Goal: Task Accomplishment & Management: Use online tool/utility

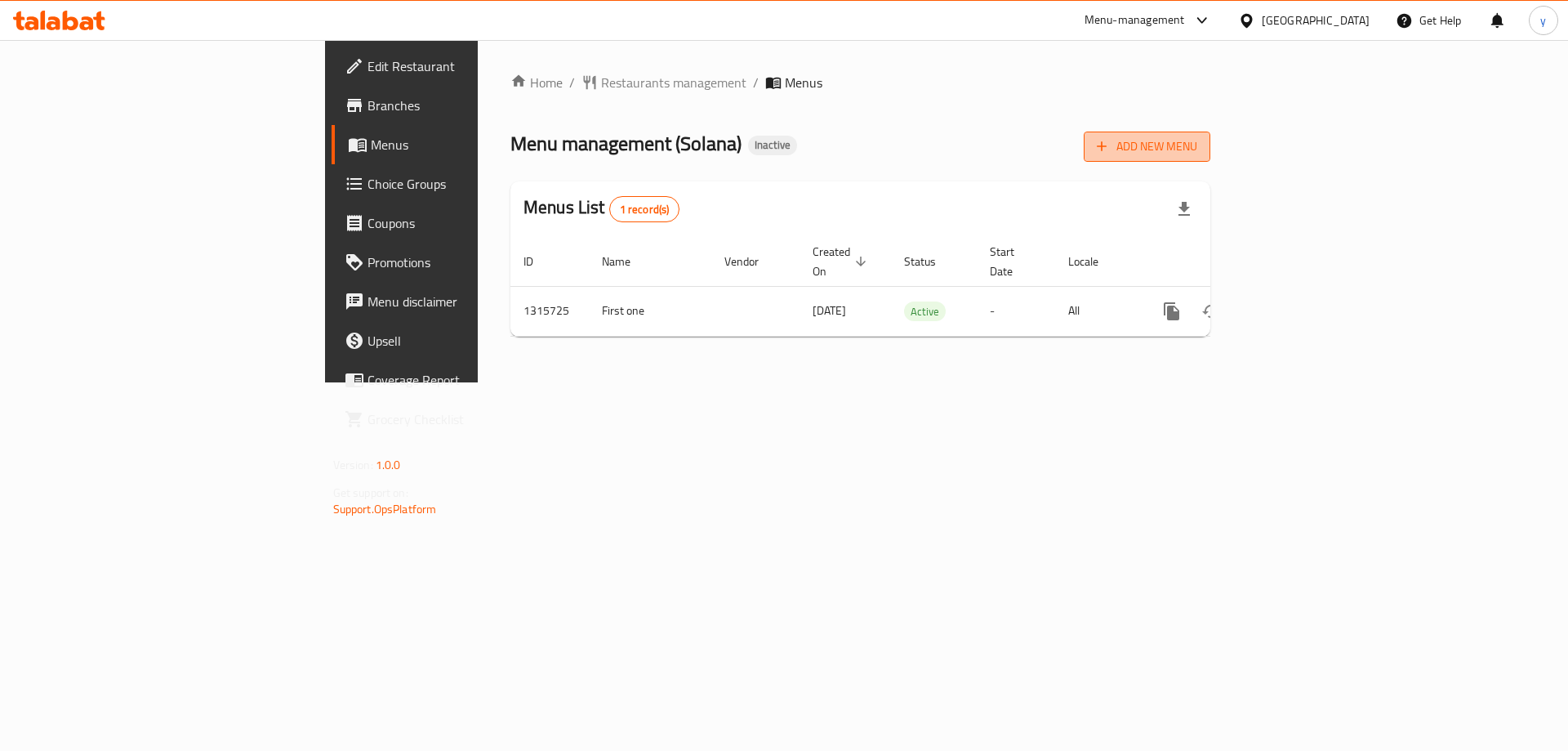
click at [1211, 157] on button "Add New Menu" at bounding box center [1146, 146] width 126 height 30
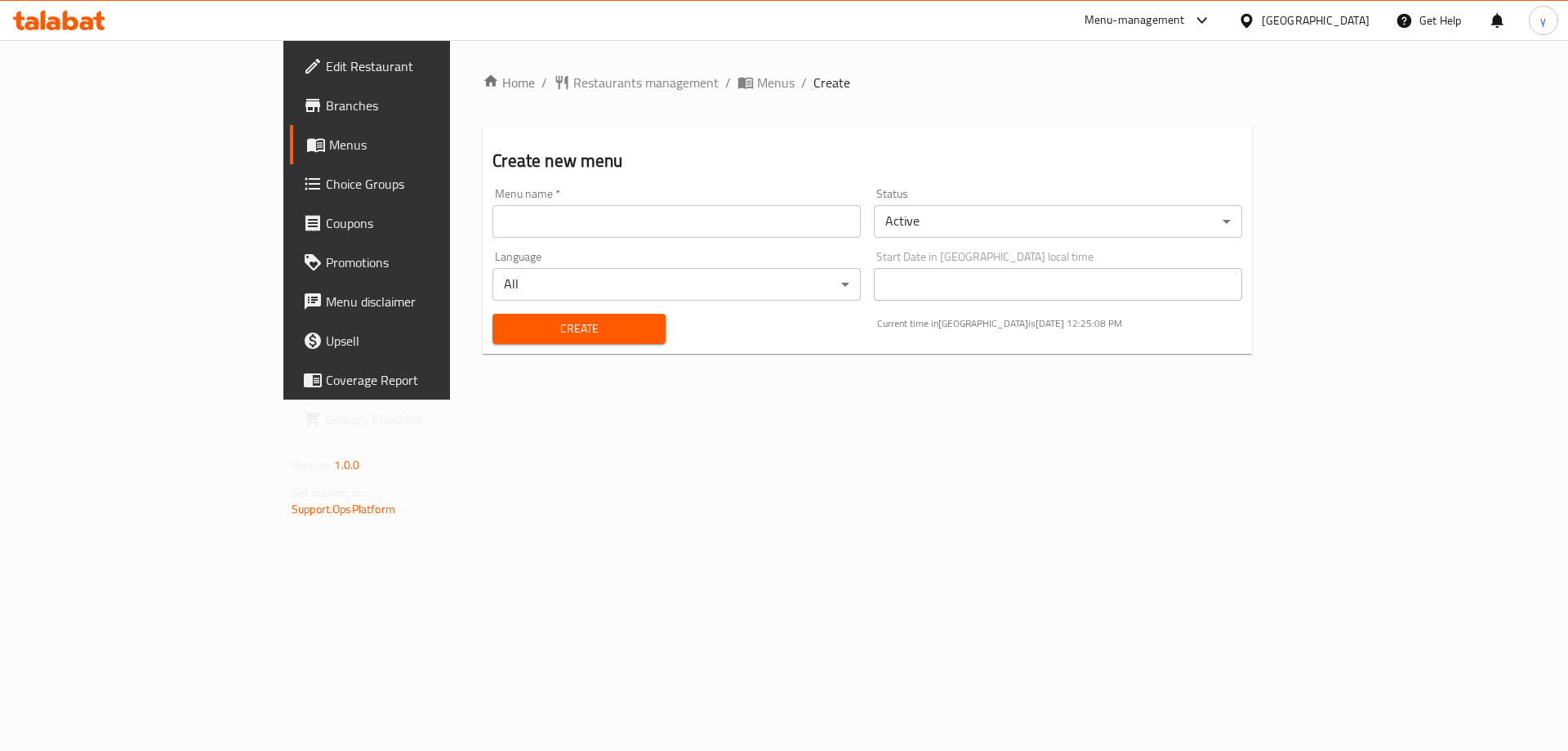
click at [615, 227] on input "text" at bounding box center [677, 221] width 369 height 33
type input "’"
type input "menu 2"
click at [562, 326] on span "Create" at bounding box center [579, 328] width 146 height 20
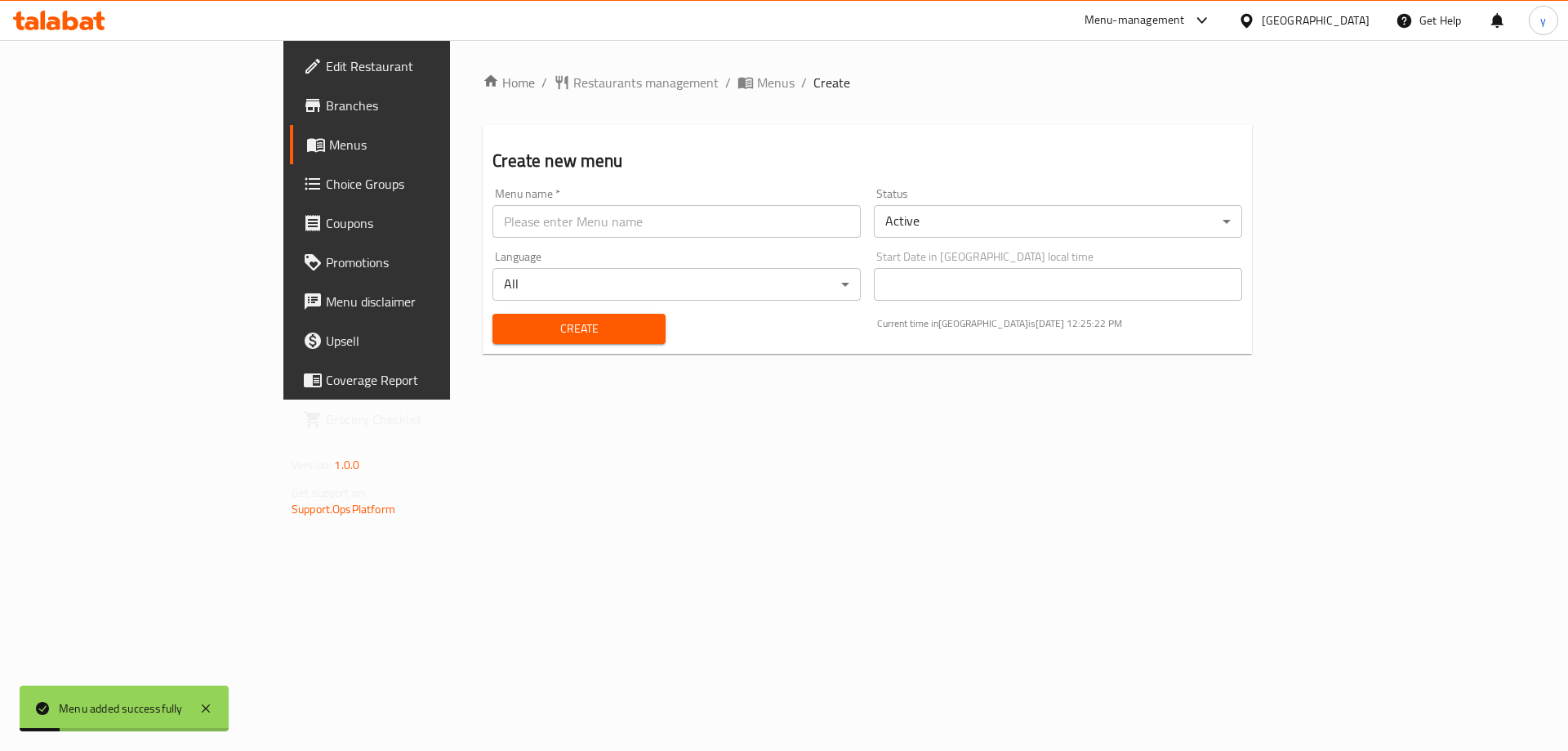
click at [329, 147] on span "Menus" at bounding box center [431, 145] width 204 height 19
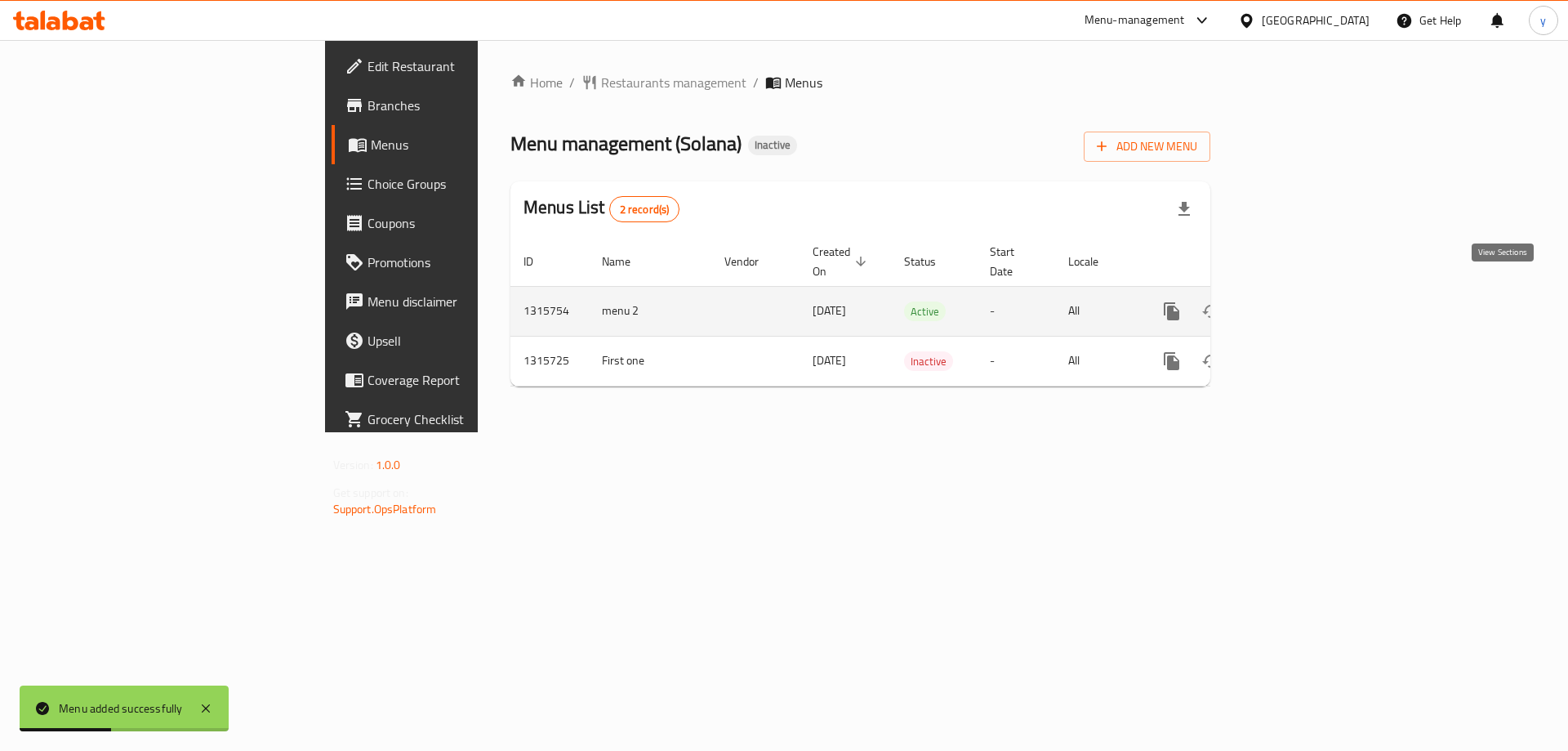
click at [1297, 304] on icon "enhanced table" at bounding box center [1289, 311] width 15 height 15
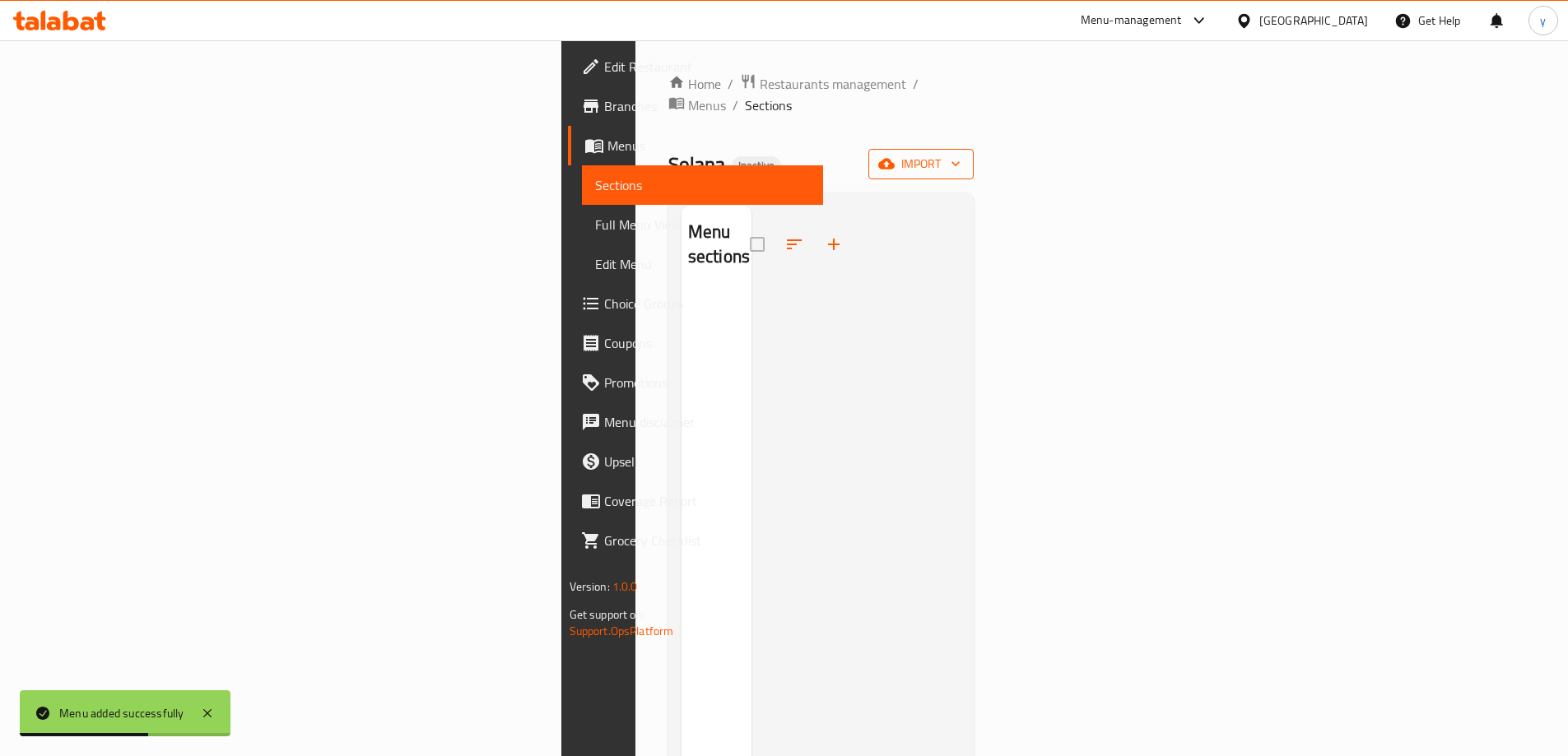
click at [960, 154] on span "import" at bounding box center [921, 163] width 79 height 20
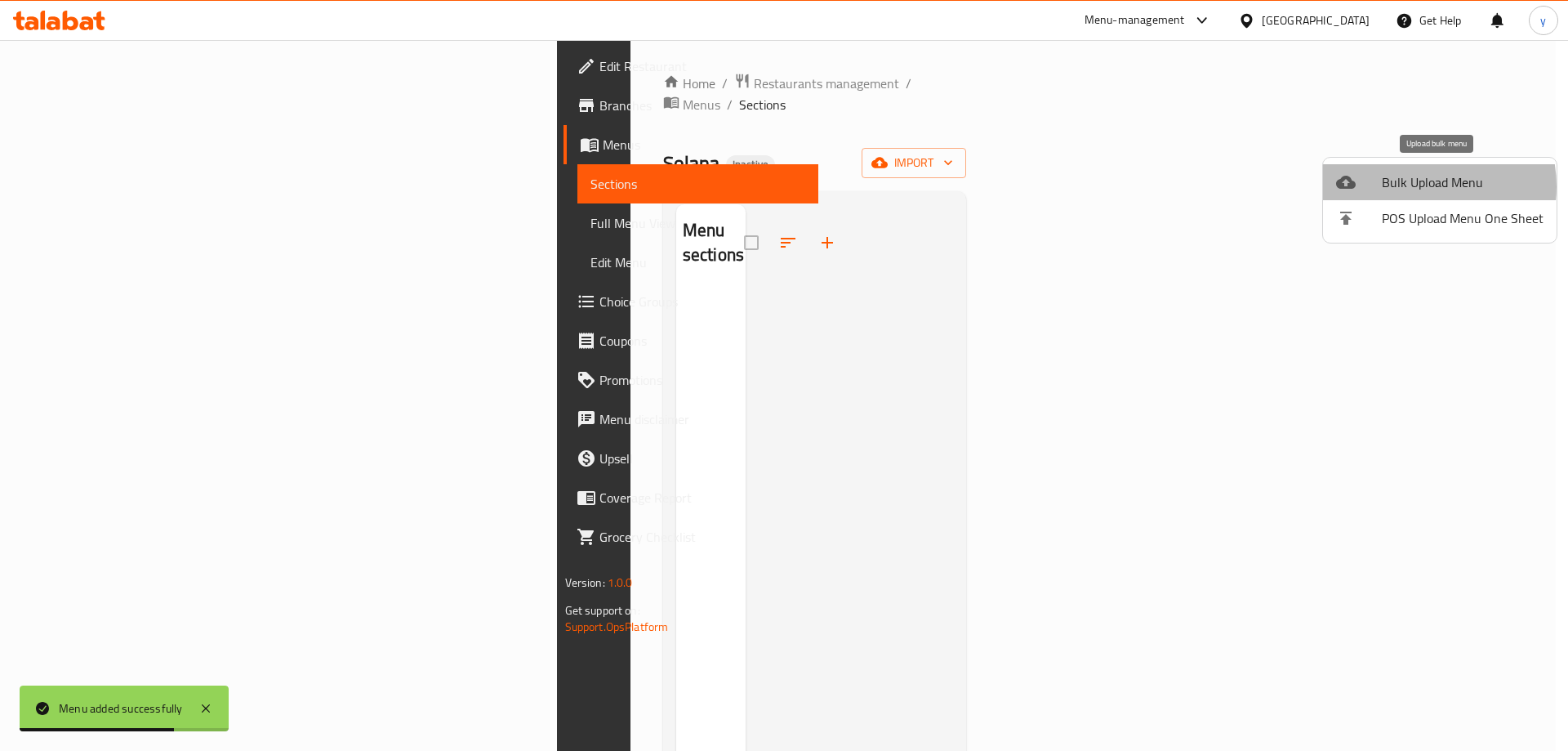
click at [1417, 186] on span "Bulk Upload Menu" at bounding box center [1462, 182] width 161 height 19
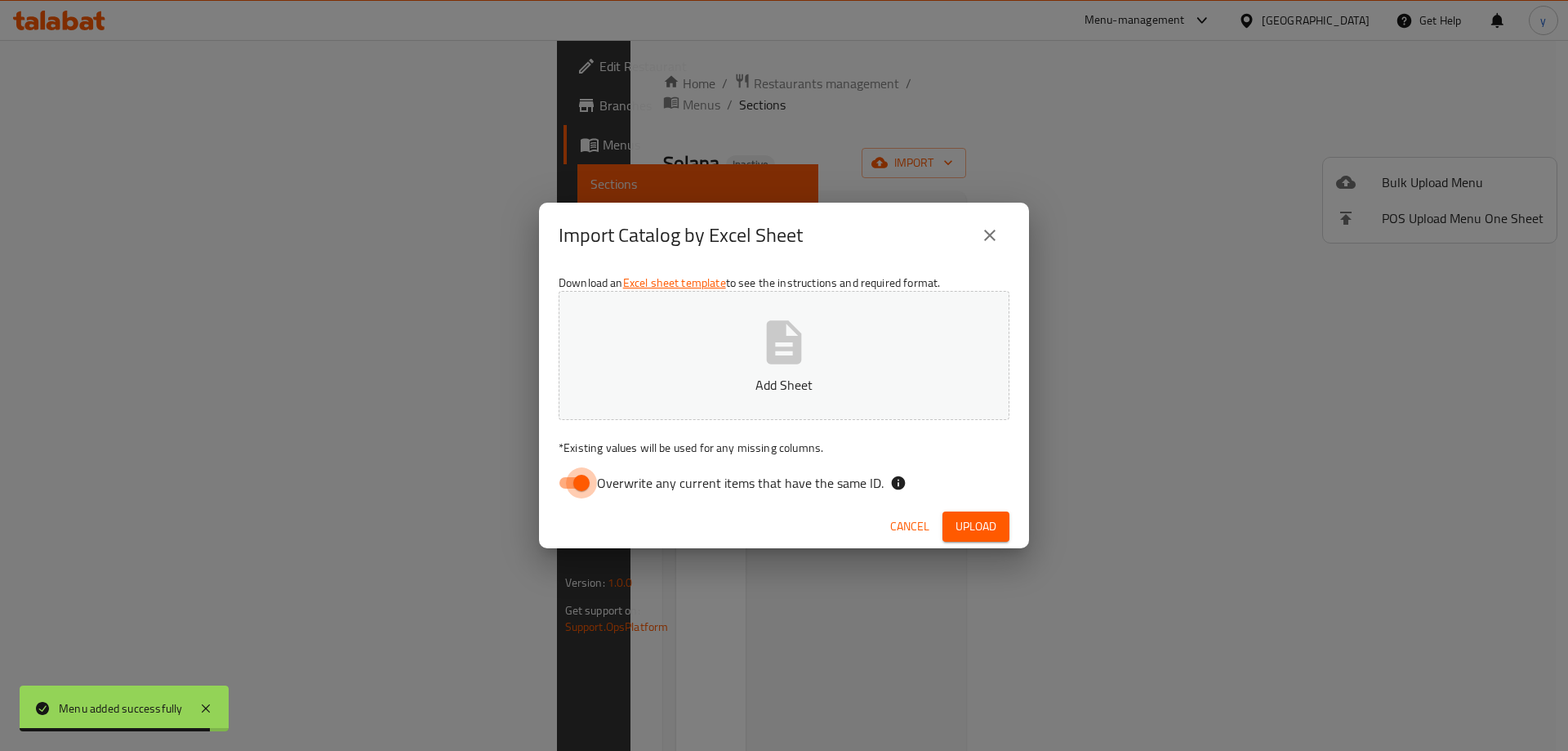
click at [559, 485] on input "Overwrite any current items that have the same ID." at bounding box center [581, 483] width 94 height 31
checkbox input "false"
click at [976, 529] on span "Upload" at bounding box center [976, 526] width 41 height 20
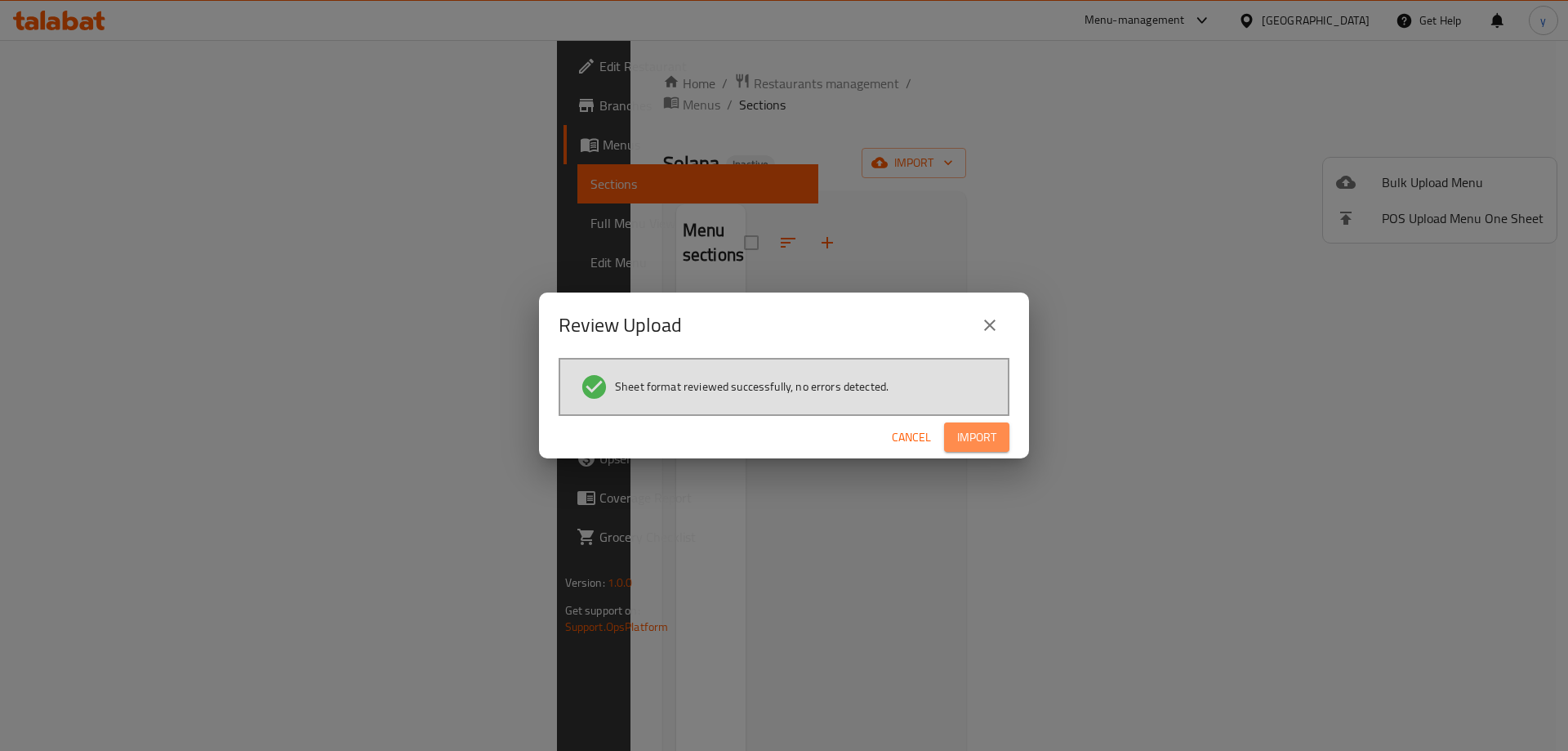
click at [984, 440] on span "Import" at bounding box center [977, 437] width 39 height 20
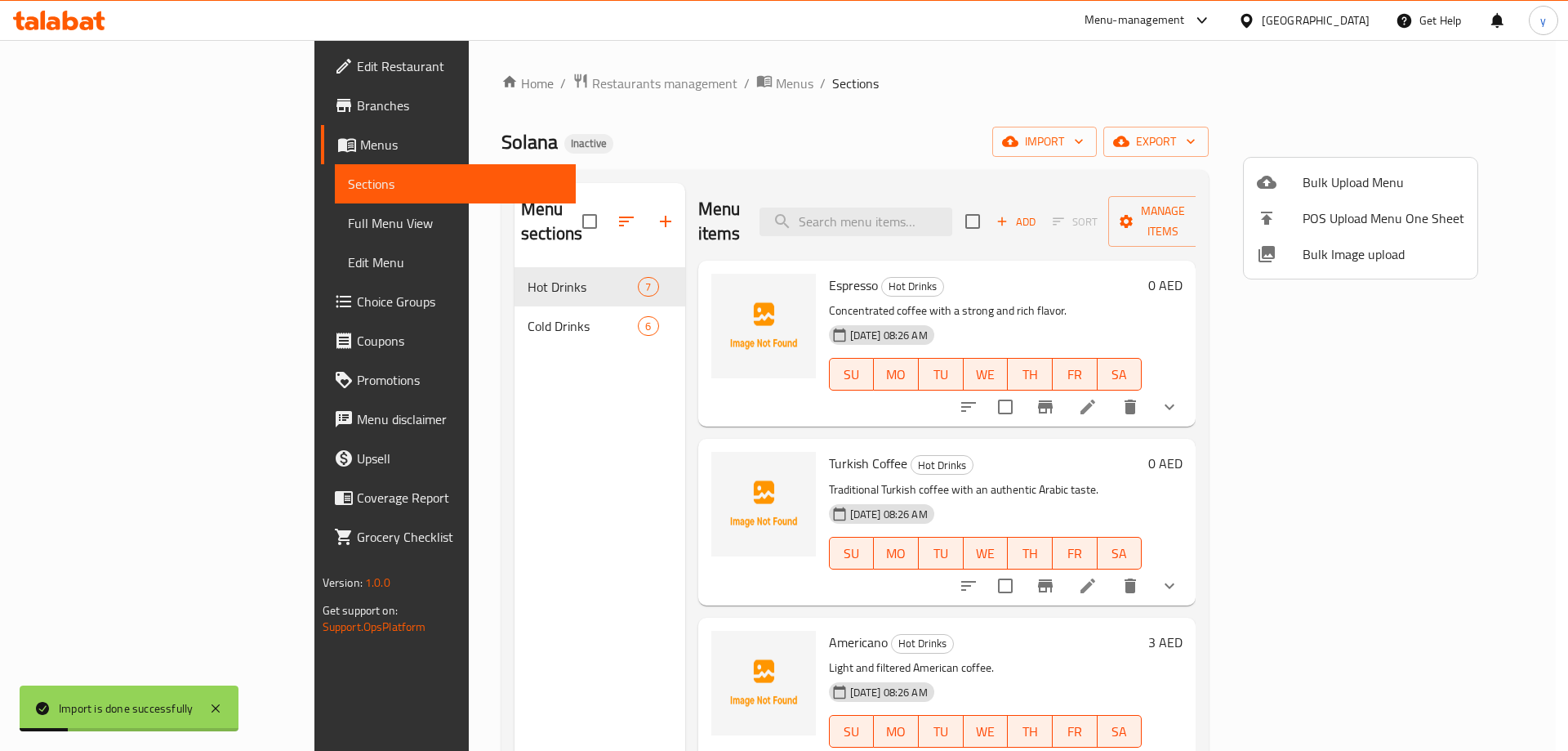
click at [119, 232] on div at bounding box center [784, 375] width 1568 height 751
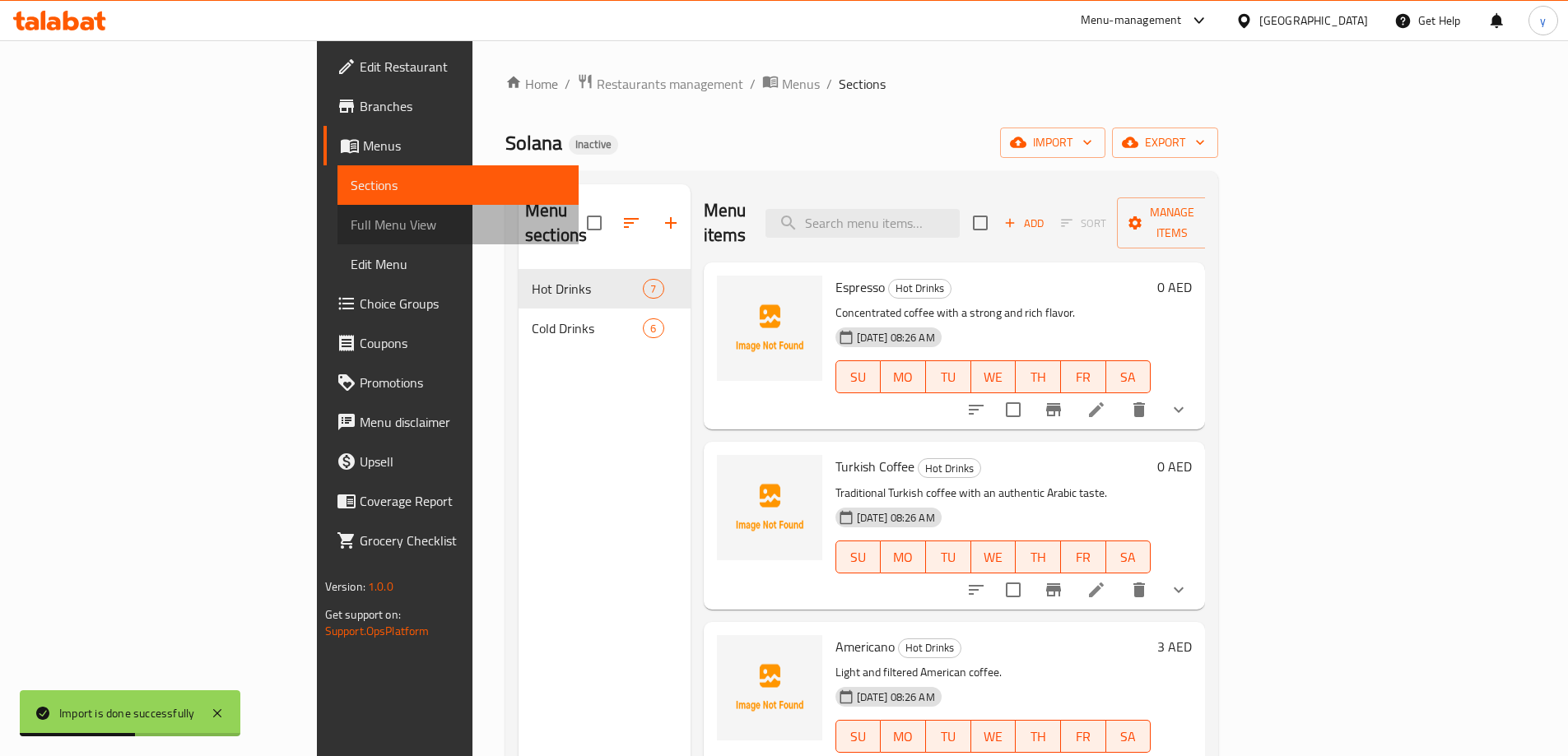
click at [350, 224] on span "Full Menu View" at bounding box center [458, 225] width 215 height 20
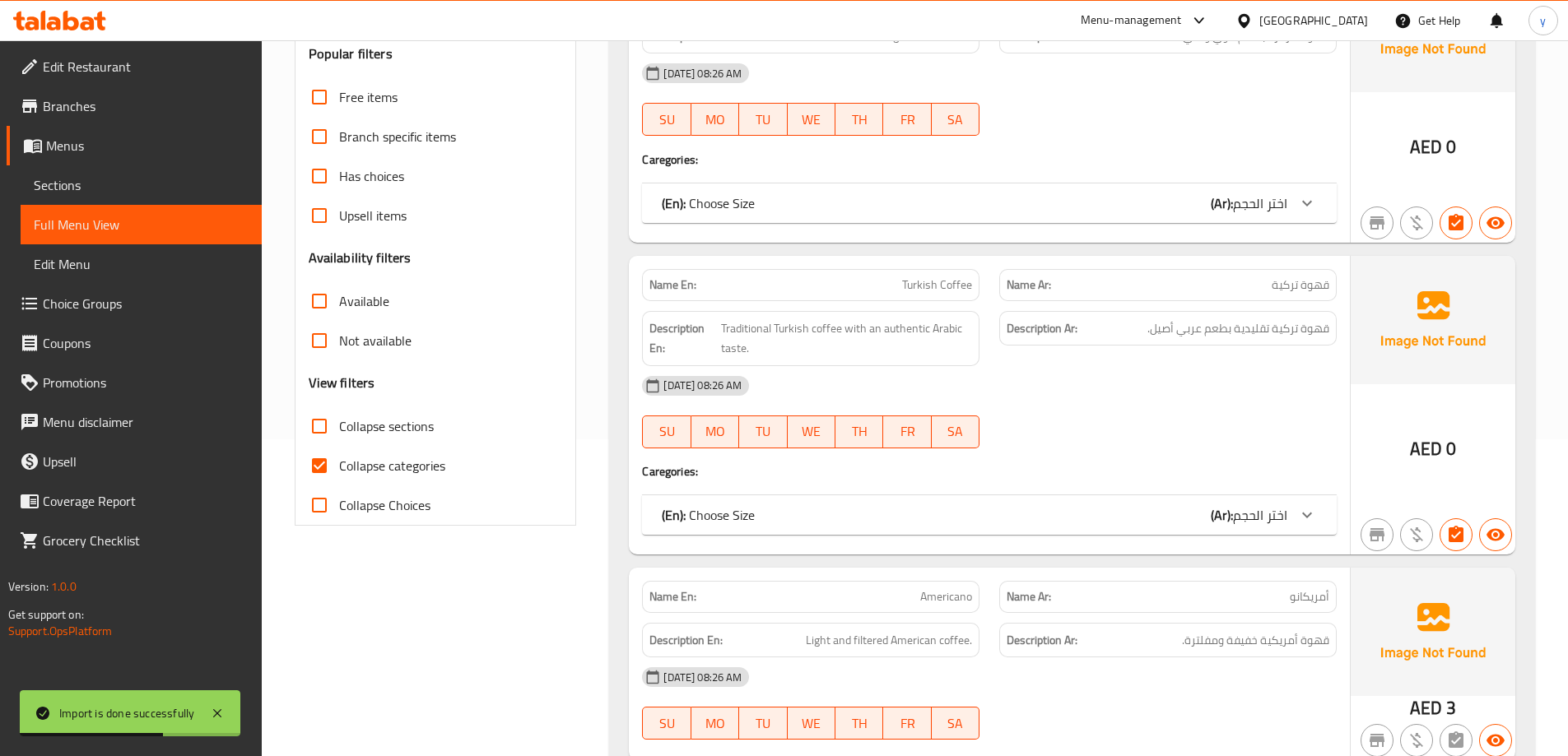
scroll to position [329, 0]
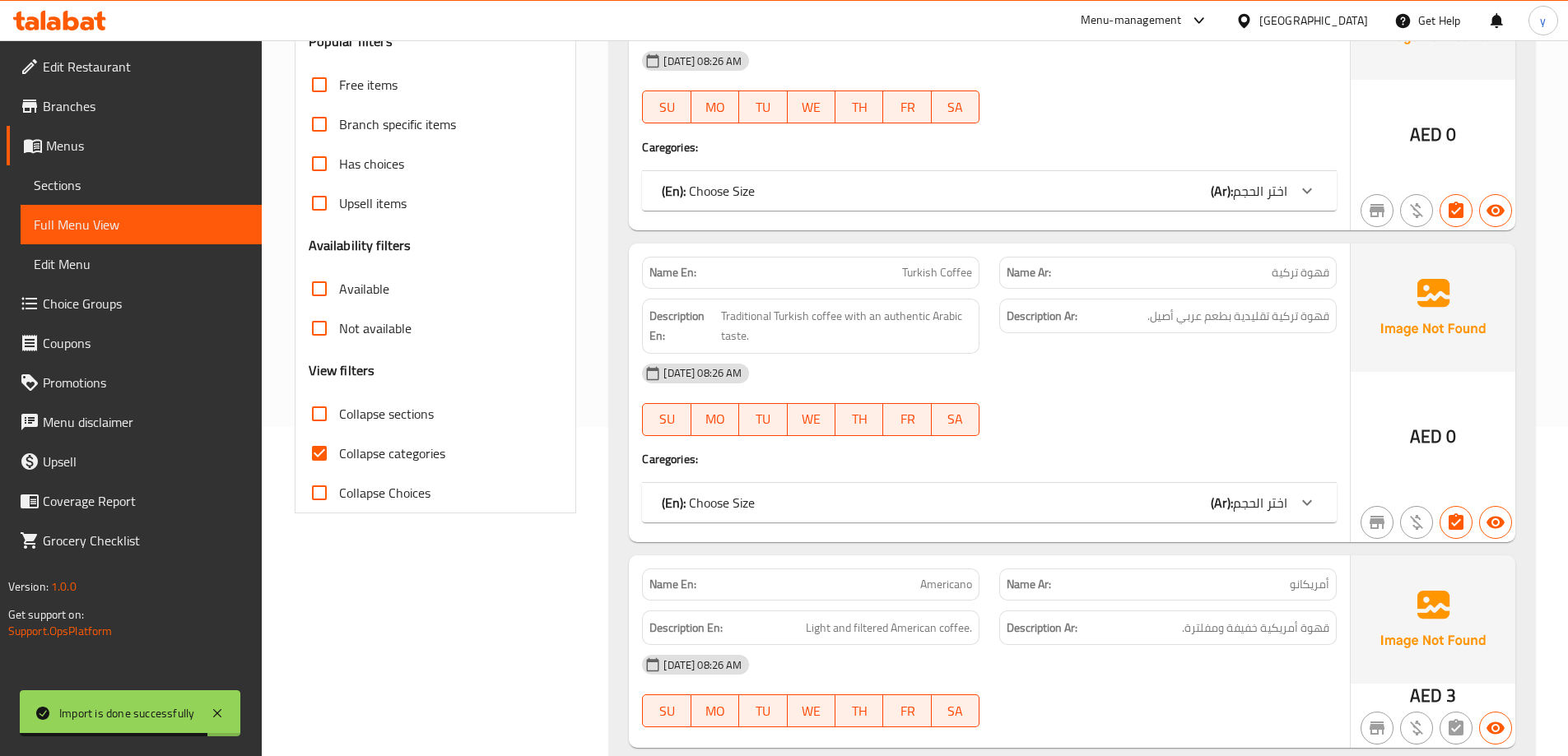
click at [320, 451] on input "Collapse categories" at bounding box center [319, 453] width 39 height 39
checkbox input "false"
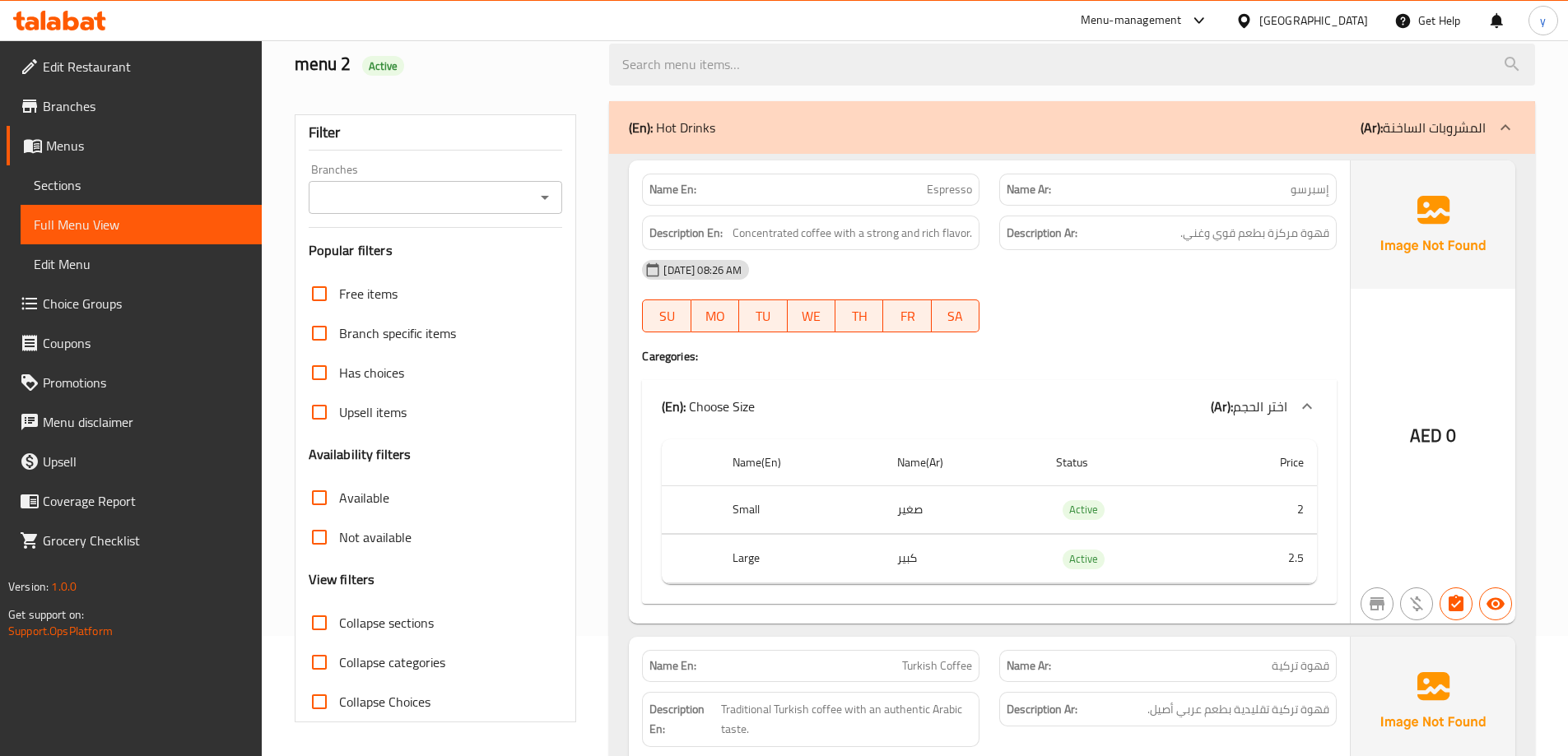
scroll to position [0, 0]
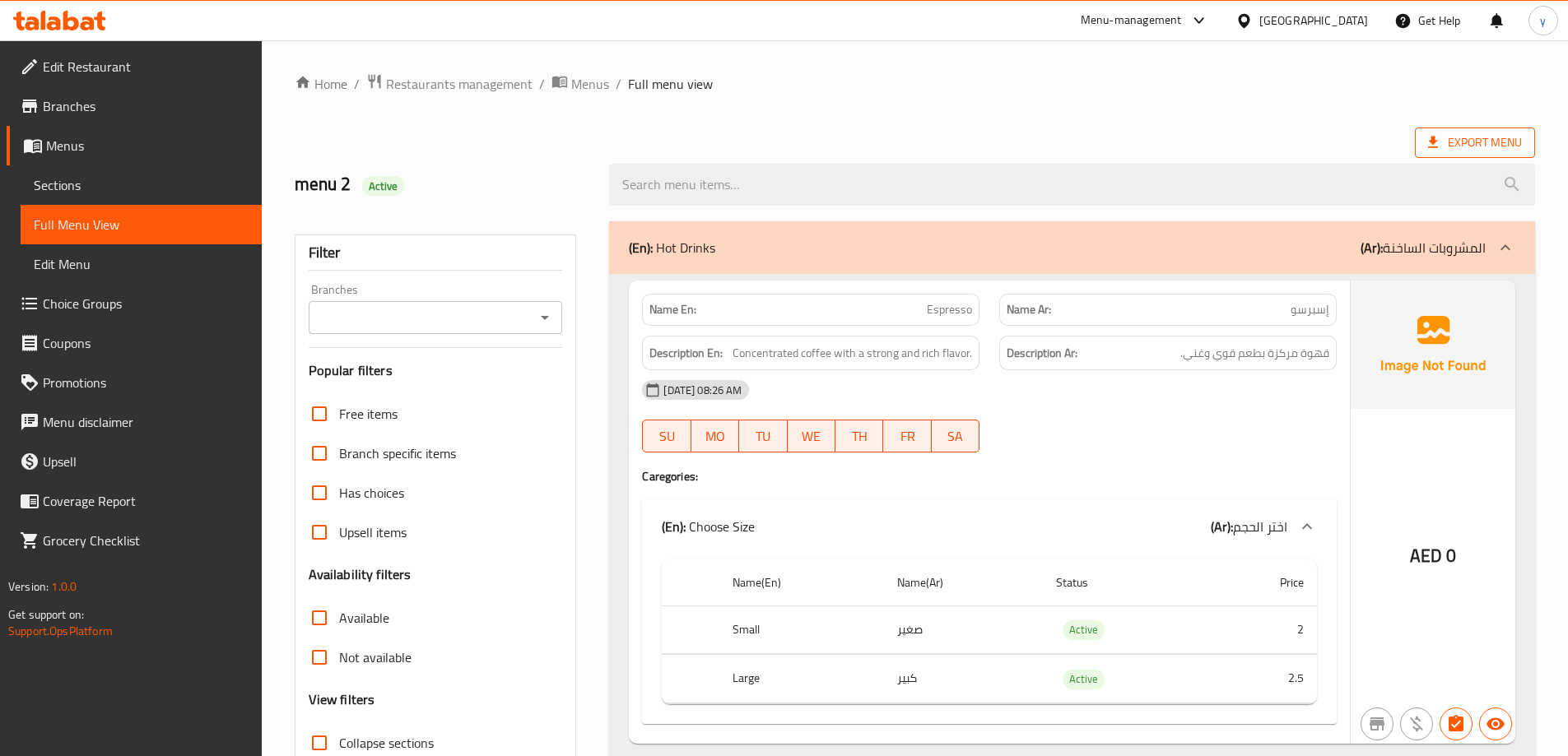
click at [1452, 139] on span "Export Menu" at bounding box center [1475, 142] width 94 height 20
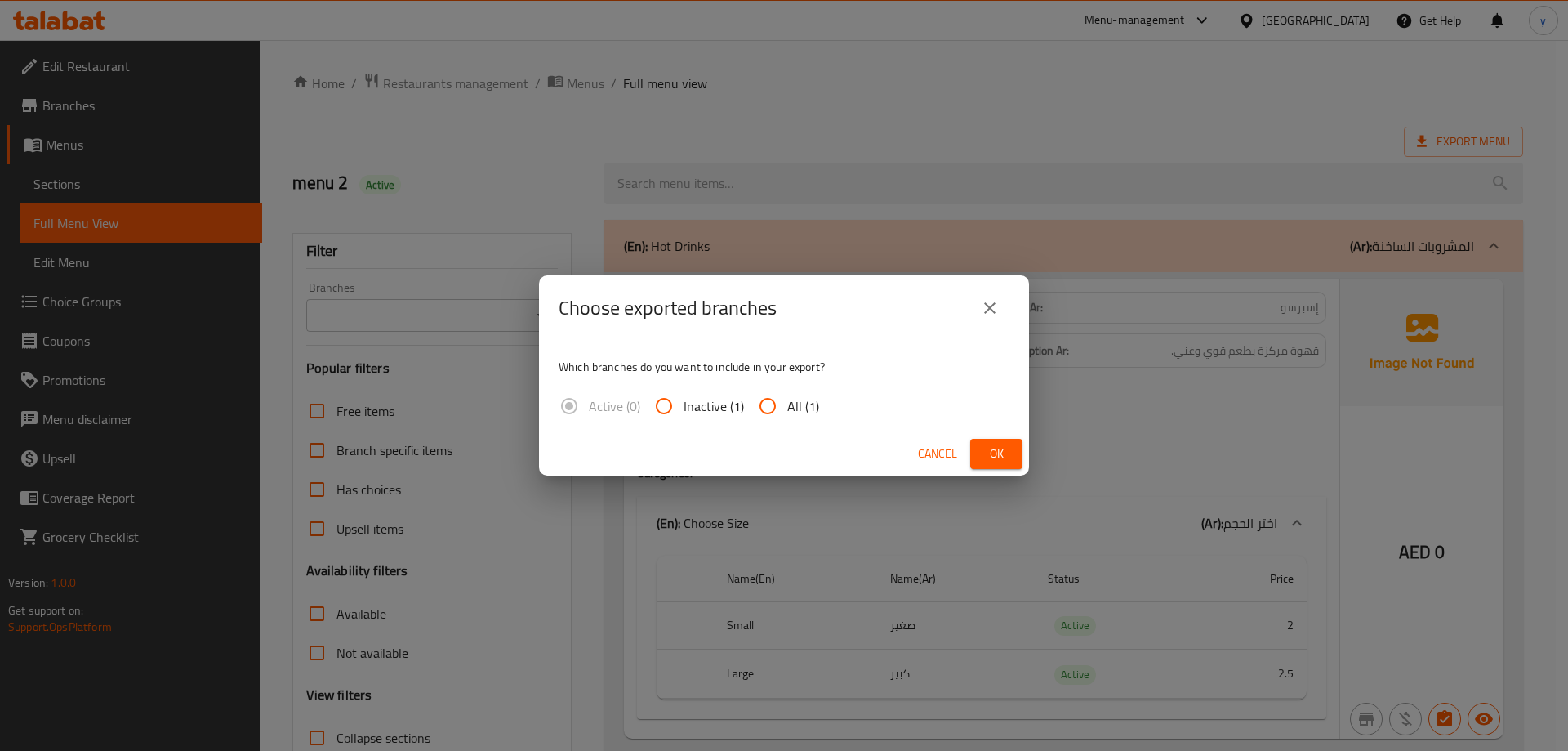
click at [792, 397] on span "All (1)" at bounding box center [803, 406] width 32 height 19
click at [787, 397] on input "All (1)" at bounding box center [768, 406] width 39 height 39
radio input "true"
click at [1005, 450] on span "Ok" at bounding box center [997, 454] width 26 height 20
